Goal: Task Accomplishment & Management: Complete application form

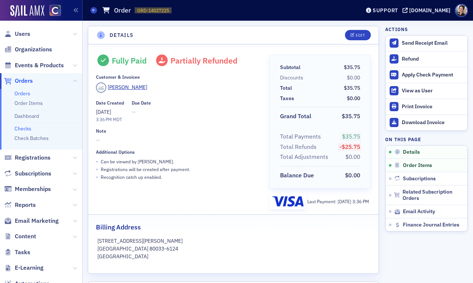
click at [28, 128] on link "Checks" at bounding box center [22, 128] width 17 height 7
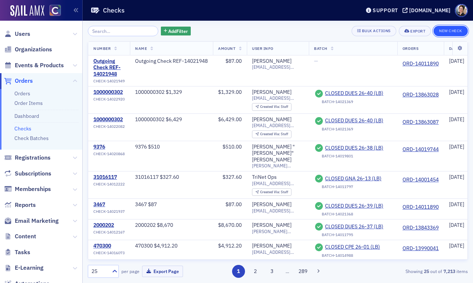
click at [459, 31] on button "New Check" at bounding box center [451, 31] width 34 height 10
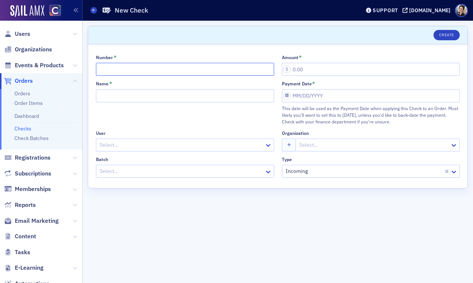
click at [149, 71] on input "Number *" at bounding box center [185, 69] width 178 height 13
type input "806"
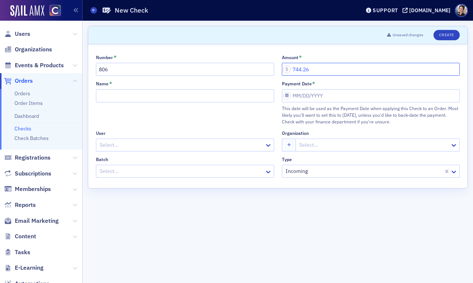
type input "744.26"
click at [166, 96] on input "Name *" at bounding box center [185, 95] width 178 height 13
type input "806 $744.26"
select select "8"
select select "2025"
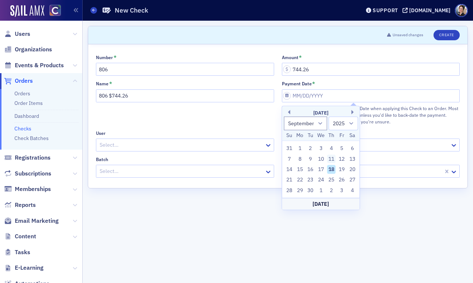
click at [332, 163] on div "11" at bounding box center [331, 158] width 9 height 9
type input "[DATE]"
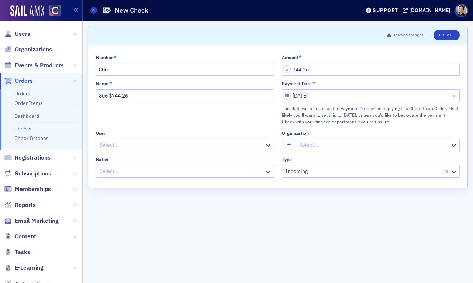
click at [198, 147] on div at bounding box center [181, 144] width 165 height 9
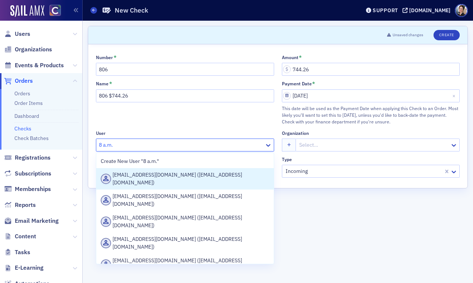
type input "8 a.m."
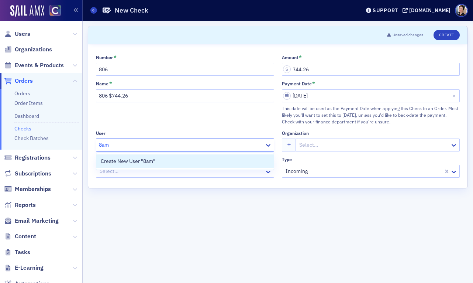
type input "8am"
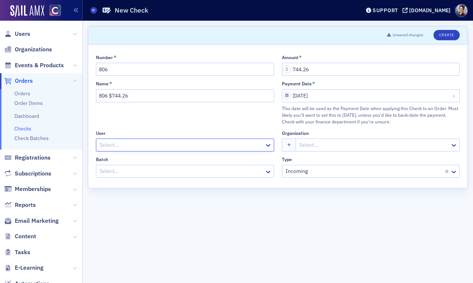
click at [124, 147] on div at bounding box center [181, 144] width 165 height 9
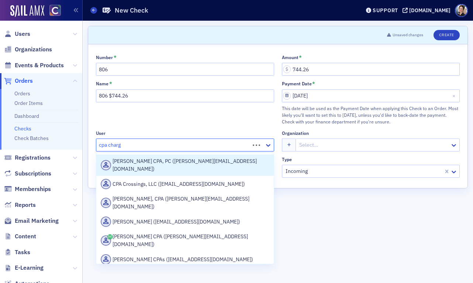
type input "cpa charge"
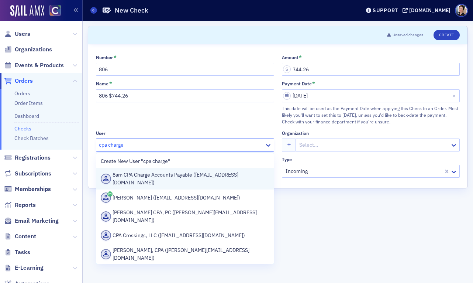
click at [134, 181] on div "8am CPA Charge Accounts Payable ([EMAIL_ADDRESS][DOMAIN_NAME])" at bounding box center [185, 178] width 169 height 15
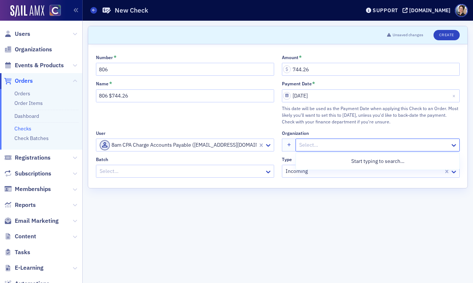
click at [311, 148] on div at bounding box center [374, 144] width 151 height 9
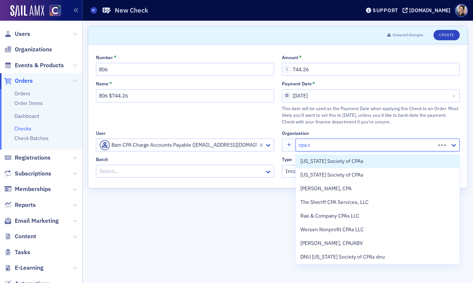
type input "cpa ch"
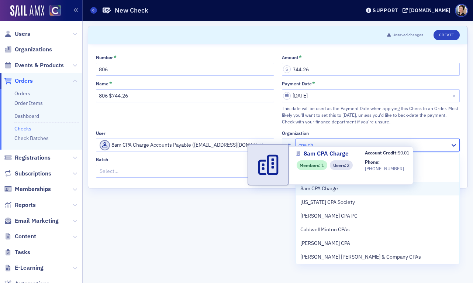
click at [323, 190] on span "8am CPA Charge" at bounding box center [333, 189] width 67 height 8
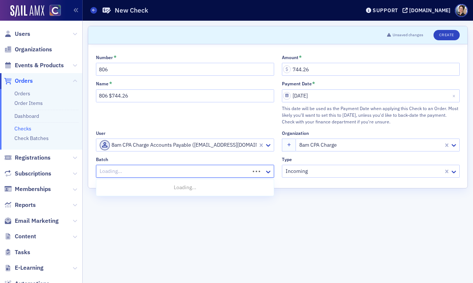
click at [197, 172] on div at bounding box center [174, 170] width 150 height 9
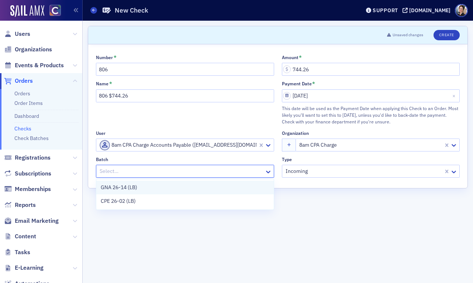
click at [152, 188] on div "GNA 26-14 (LB)" at bounding box center [185, 187] width 169 height 8
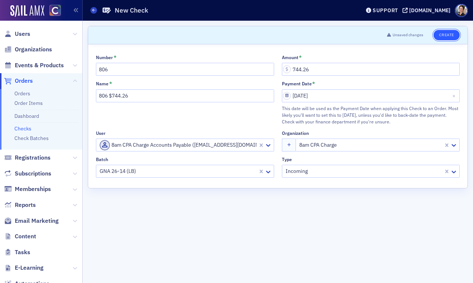
click at [451, 35] on button "Create" at bounding box center [447, 35] width 26 height 10
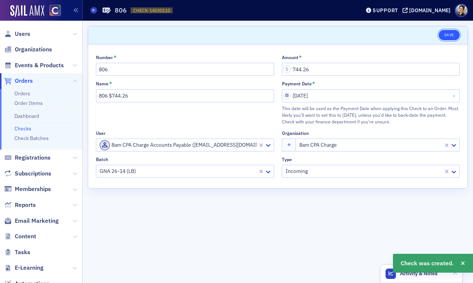
click at [450, 35] on button "Save" at bounding box center [449, 35] width 21 height 10
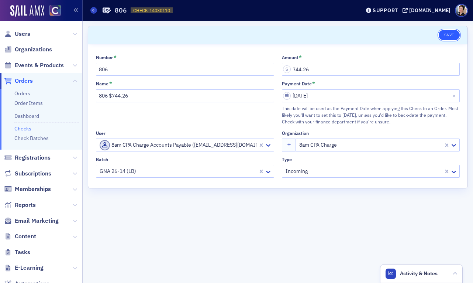
click at [452, 35] on button "Save" at bounding box center [449, 35] width 21 height 10
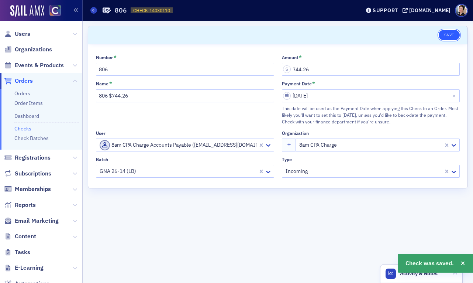
click at [452, 37] on button "Save" at bounding box center [449, 35] width 21 height 10
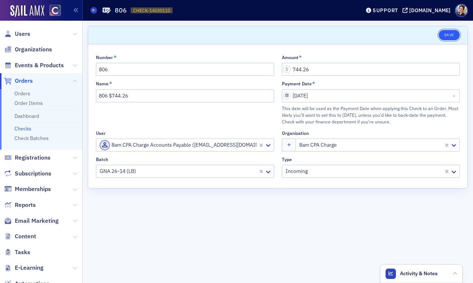
click at [457, 37] on button "Save" at bounding box center [449, 35] width 21 height 10
click at [29, 81] on span "Orders" at bounding box center [24, 81] width 18 height 8
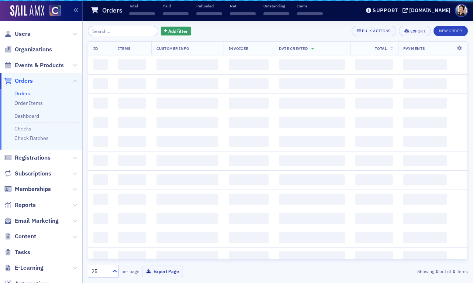
click at [30, 82] on span "Orders" at bounding box center [24, 81] width 18 height 8
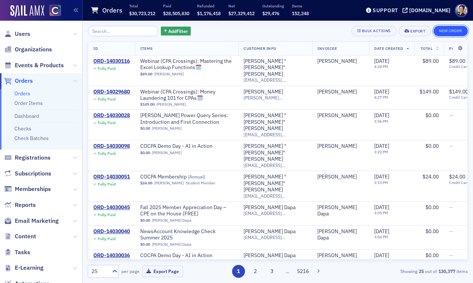
click at [455, 31] on button "New Order" at bounding box center [451, 31] width 34 height 10
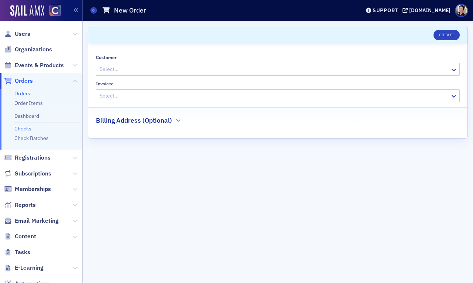
click at [27, 128] on link "Checks" at bounding box center [22, 128] width 17 height 7
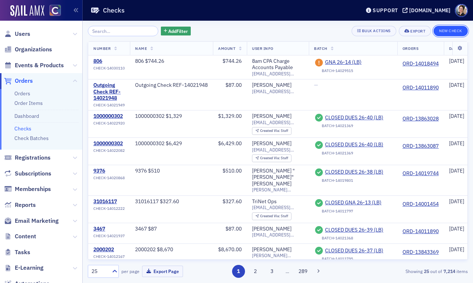
click at [462, 30] on button "New Check" at bounding box center [451, 31] width 34 height 10
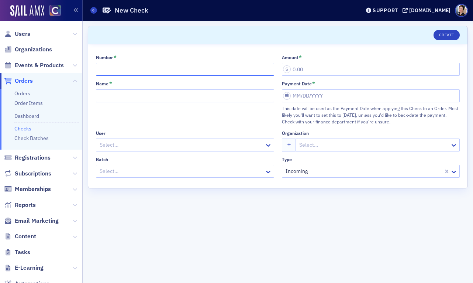
click at [256, 73] on input "Number *" at bounding box center [185, 69] width 178 height 13
type input "5516"
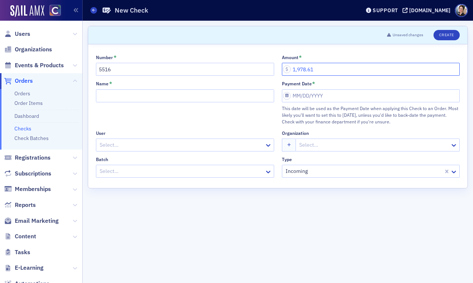
type input "1,978.61"
click at [184, 96] on input "Name *" at bounding box center [185, 95] width 178 height 13
type input "5516 $1,978.61"
select select "8"
select select "2025"
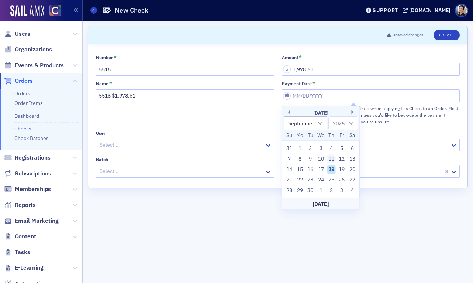
click at [330, 158] on div "11" at bounding box center [331, 158] width 9 height 9
type input "09/11/2025"
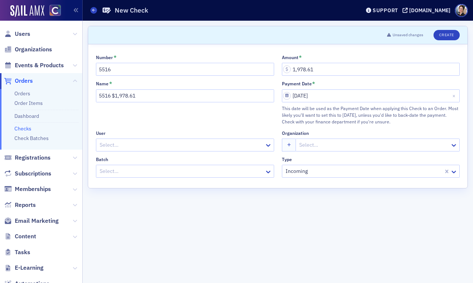
click at [187, 143] on div at bounding box center [181, 144] width 165 height 9
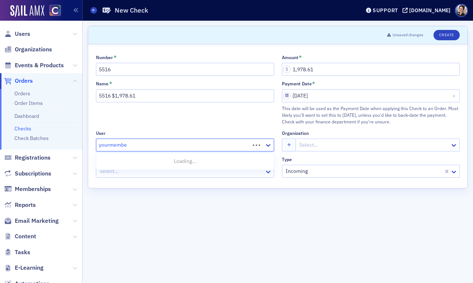
type input "yourmember"
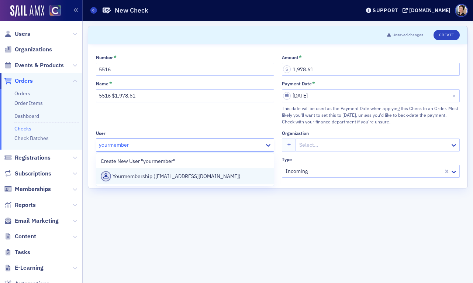
click at [200, 177] on div "Yourmembership (vendor@yourmembership.com)" at bounding box center [185, 176] width 169 height 10
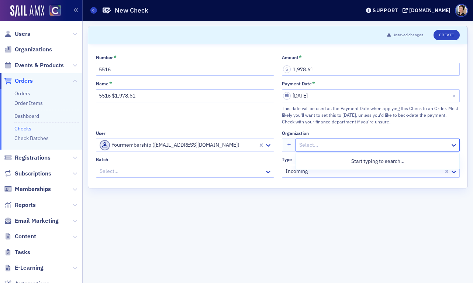
click at [312, 147] on div at bounding box center [374, 144] width 151 height 9
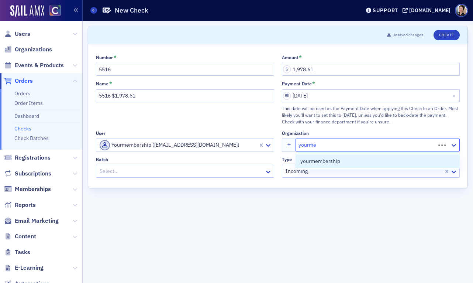
type input "yourmem"
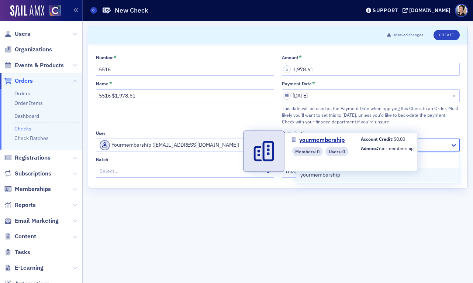
click at [322, 177] on span "yourmembership" at bounding box center [333, 175] width 67 height 8
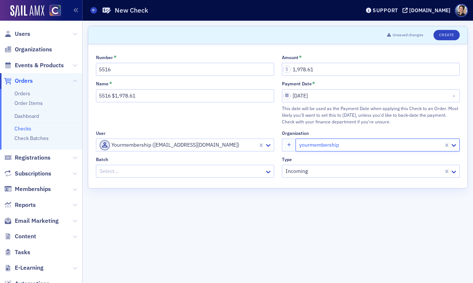
click at [147, 169] on div at bounding box center [181, 170] width 165 height 9
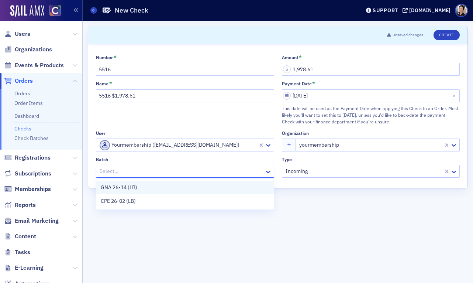
click at [119, 187] on span "GNA 26-14 (LB)" at bounding box center [119, 187] width 37 height 8
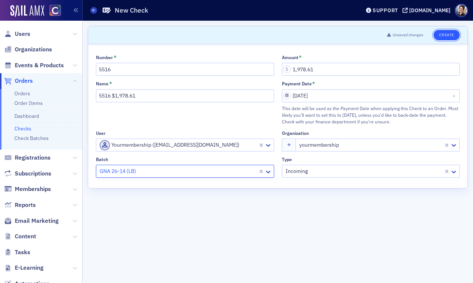
click at [448, 37] on button "Create" at bounding box center [447, 35] width 26 height 10
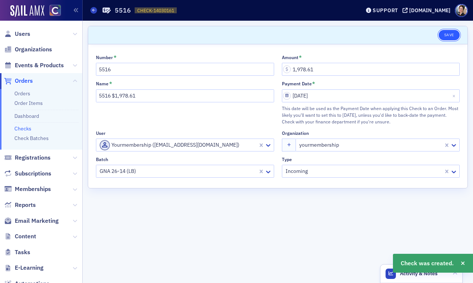
click at [445, 37] on button "Save" at bounding box center [449, 35] width 21 height 10
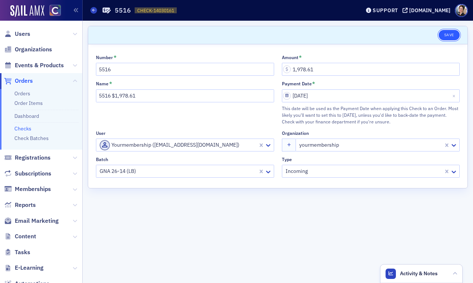
click at [454, 35] on button "Save" at bounding box center [449, 35] width 21 height 10
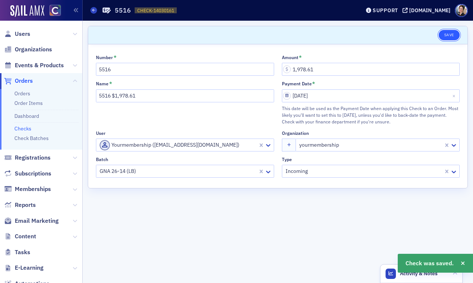
click at [452, 35] on button "Save" at bounding box center [449, 35] width 21 height 10
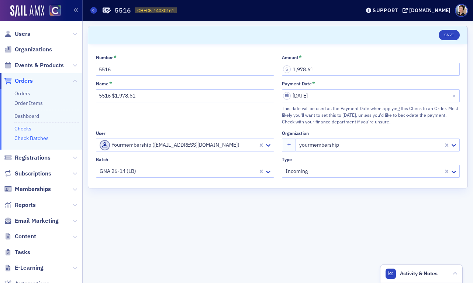
click at [33, 138] on link "Check Batches" at bounding box center [31, 138] width 34 height 7
click at [33, 141] on link "Check Batches" at bounding box center [31, 138] width 34 height 7
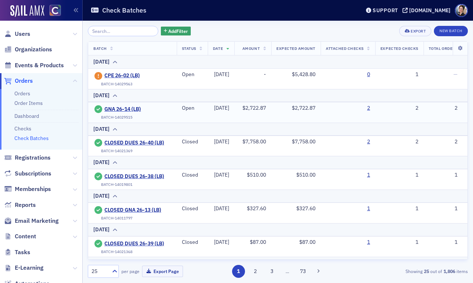
click at [375, 108] on td "2" at bounding box center [348, 112] width 55 height 20
click at [370, 109] on link "2" at bounding box center [368, 108] width 3 height 7
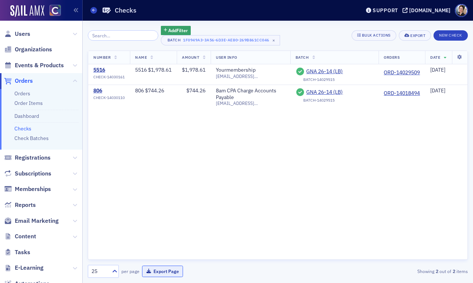
click at [173, 269] on button "Export Page" at bounding box center [162, 270] width 41 height 11
click at [370, 0] on header "Checks Checks Support cocpa.org" at bounding box center [278, 10] width 390 height 21
